Goal: Use online tool/utility: Utilize a website feature to perform a specific function

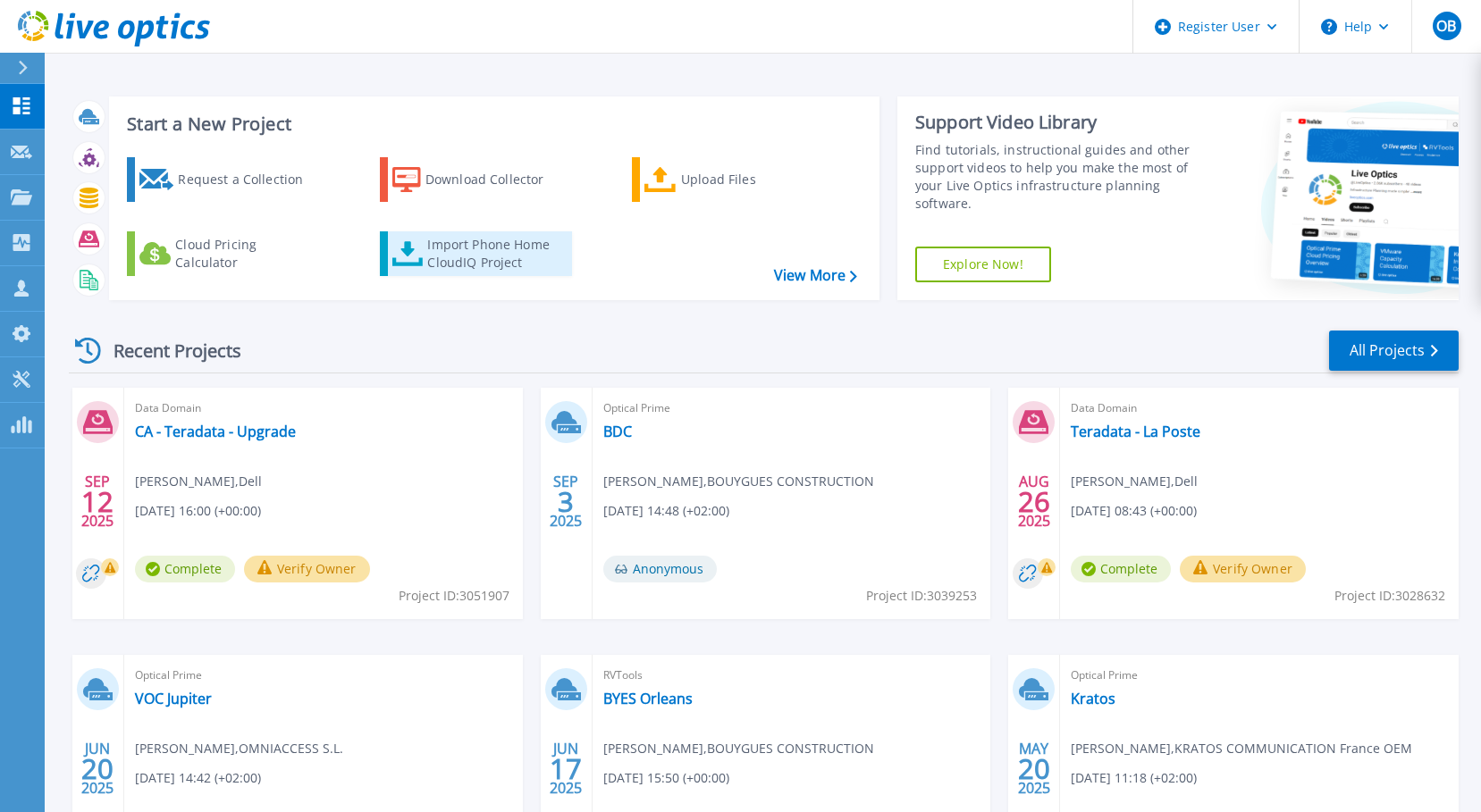
click at [485, 255] on div "Import Phone Home CloudIQ Project" at bounding box center [497, 253] width 140 height 36
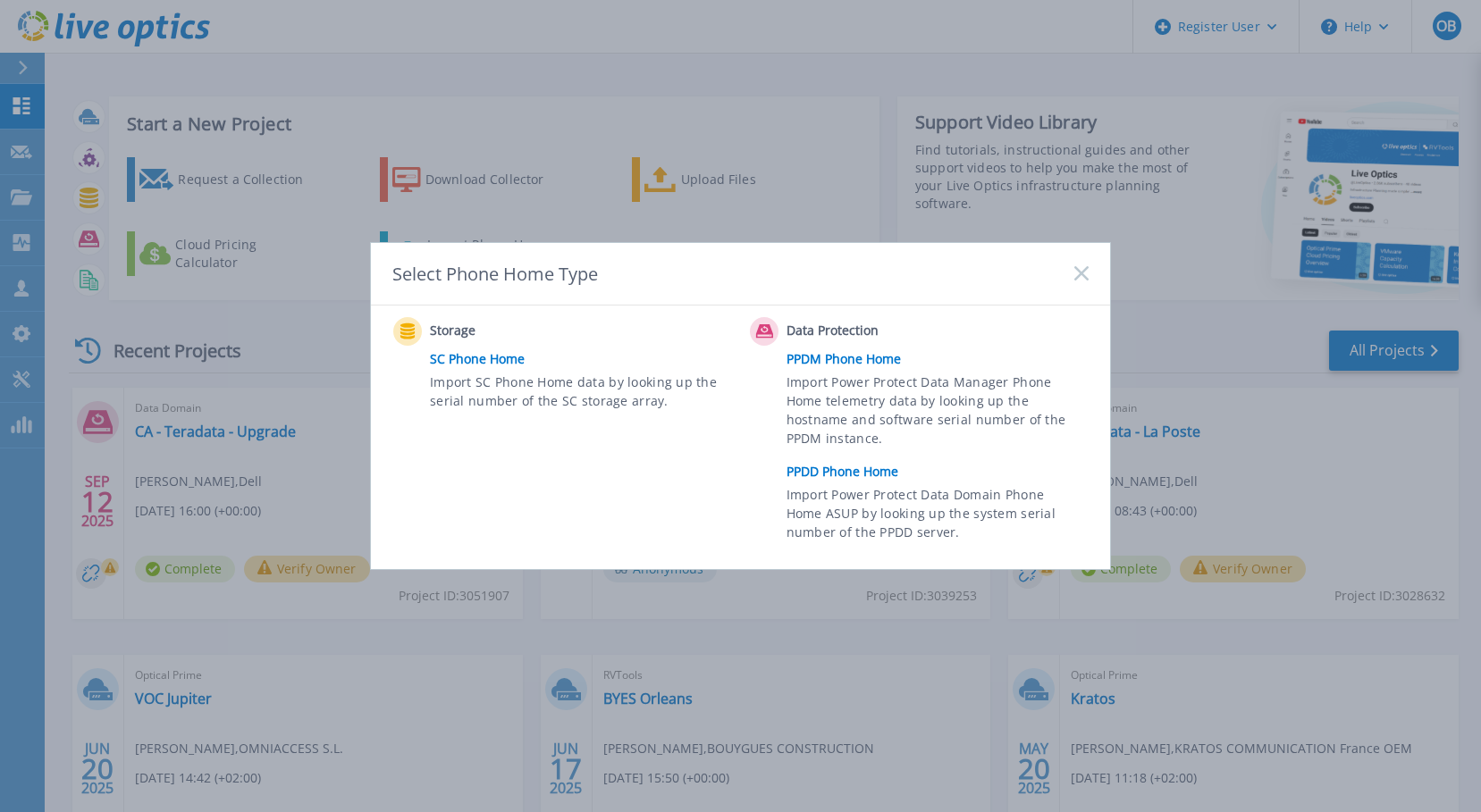
click at [847, 472] on link "PPDD Phone Home" at bounding box center [942, 472] width 311 height 27
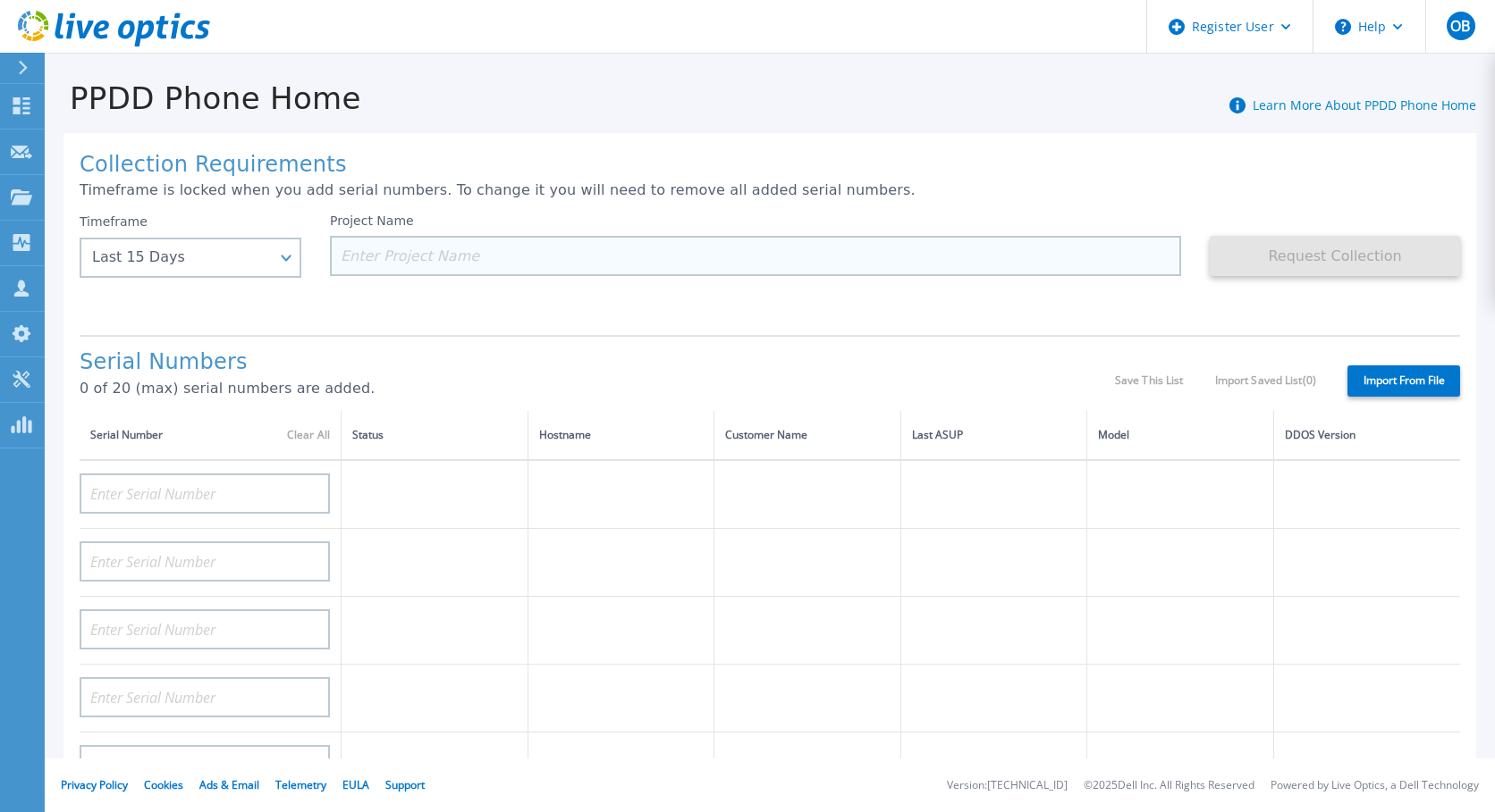
click at [612, 261] on input at bounding box center [756, 255] width 851 height 40
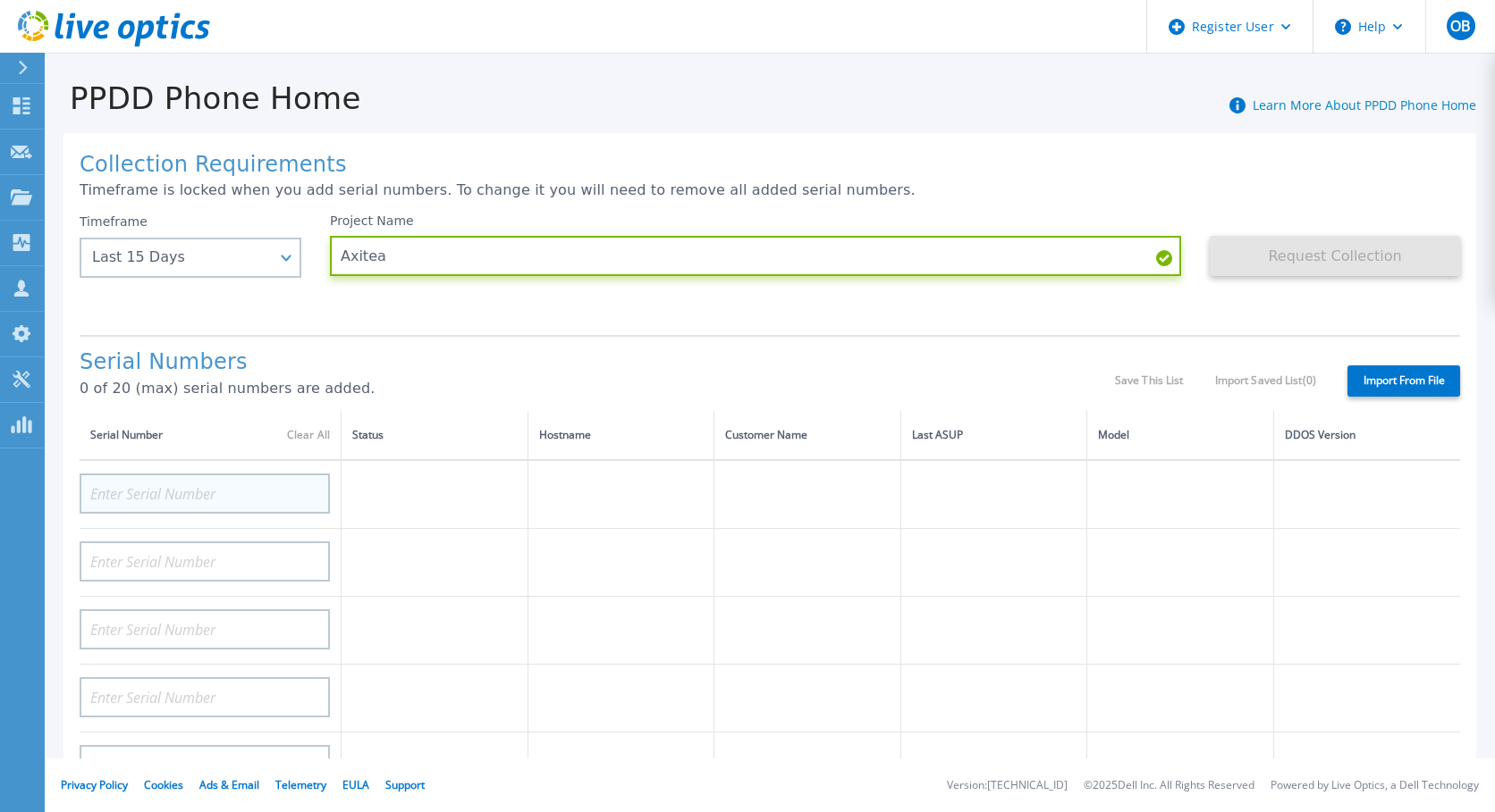
type input "Axitea"
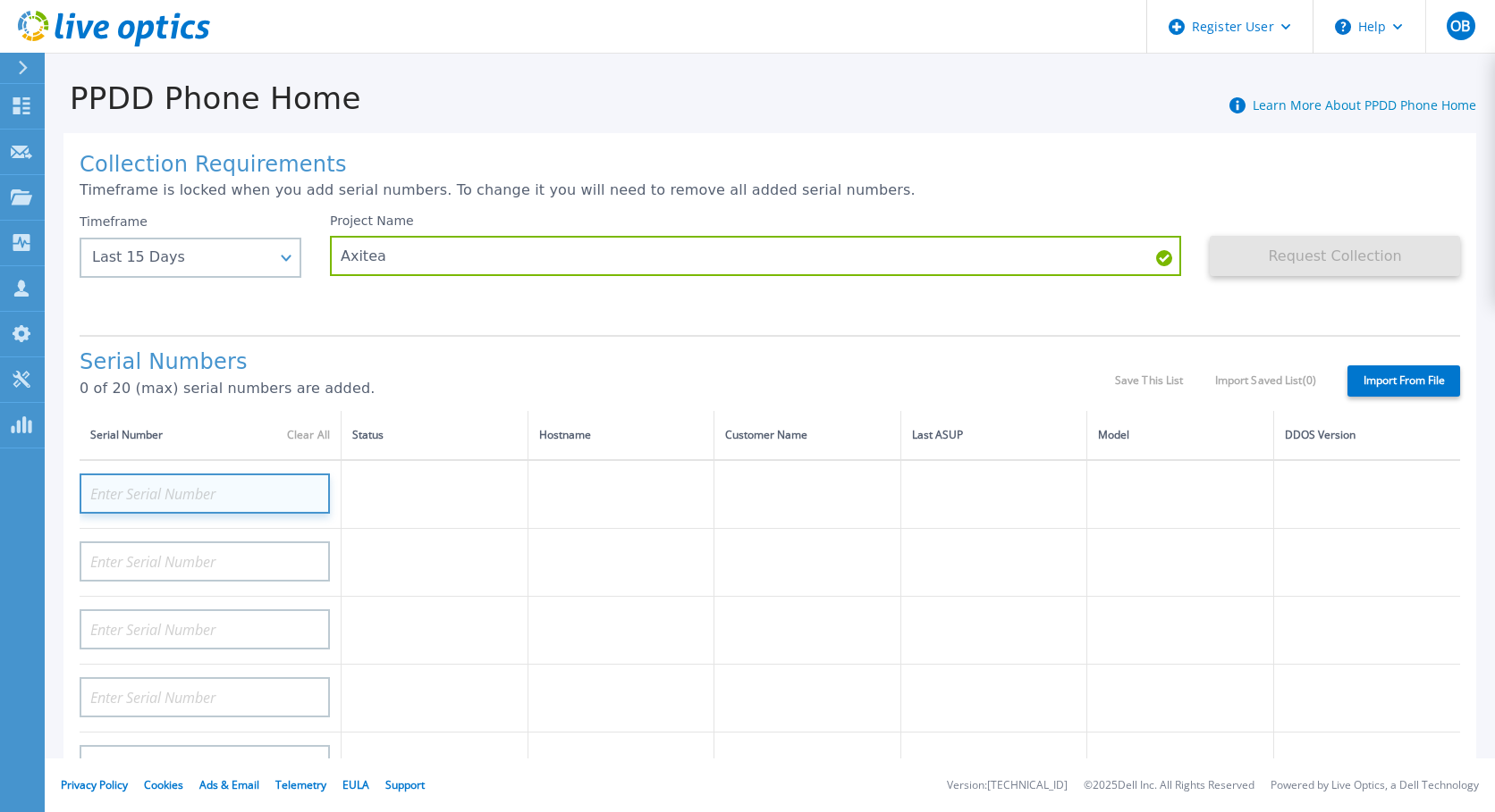
click at [207, 480] on input at bounding box center [204, 493] width 251 height 40
drag, startPoint x: 1060, startPoint y: 113, endPoint x: 1040, endPoint y: 92, distance: 29.0
click at [1060, 112] on div "PPDD Phone Home Learn More About PPDD Phone Home" at bounding box center [760, 89] width 1431 height 55
click at [192, 488] on input at bounding box center [204, 493] width 251 height 40
paste input "CN0J0T3GLOG001"
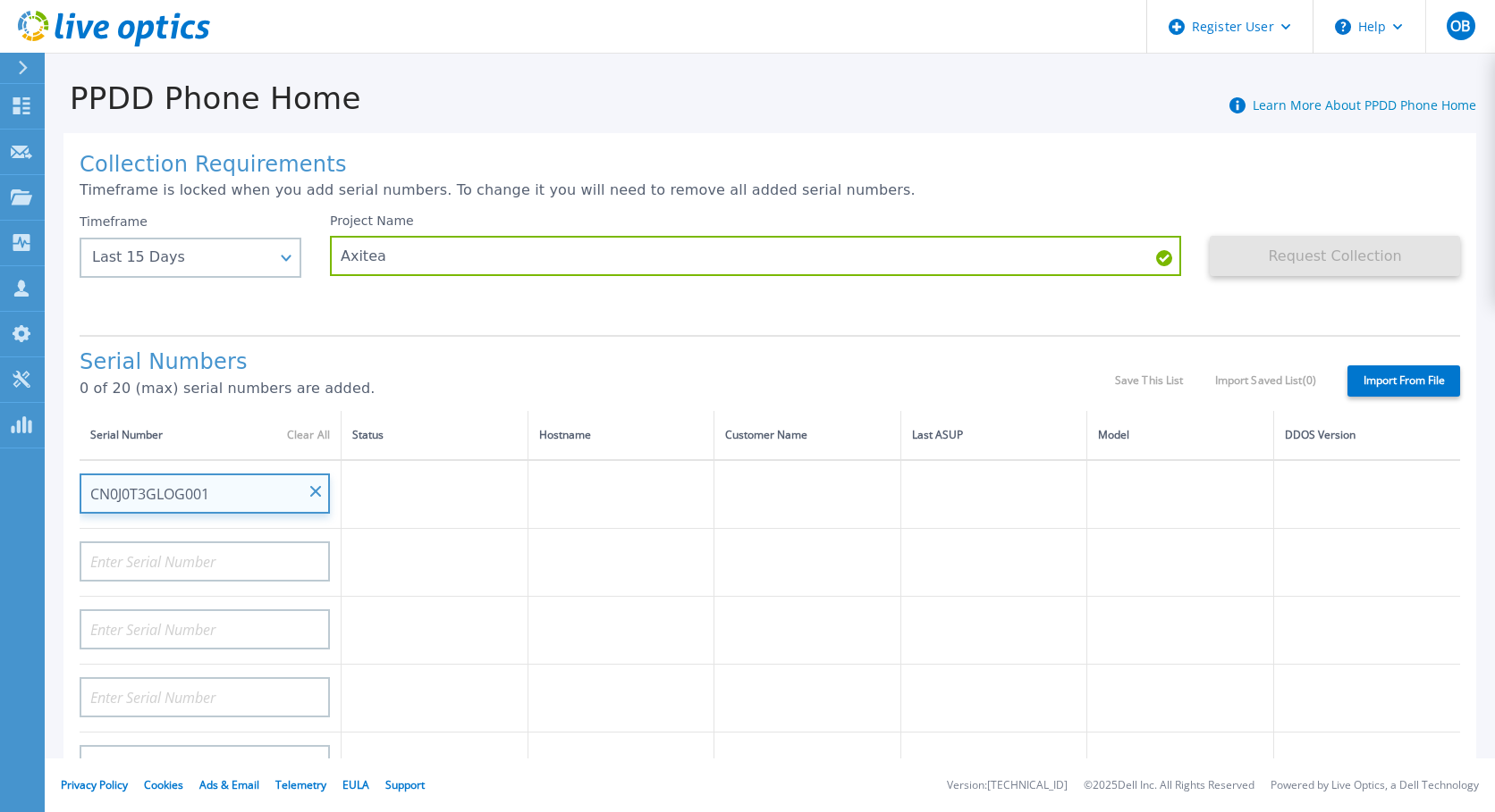
type input "CN0J0T3GLOG001"
